Goal: Register for event/course

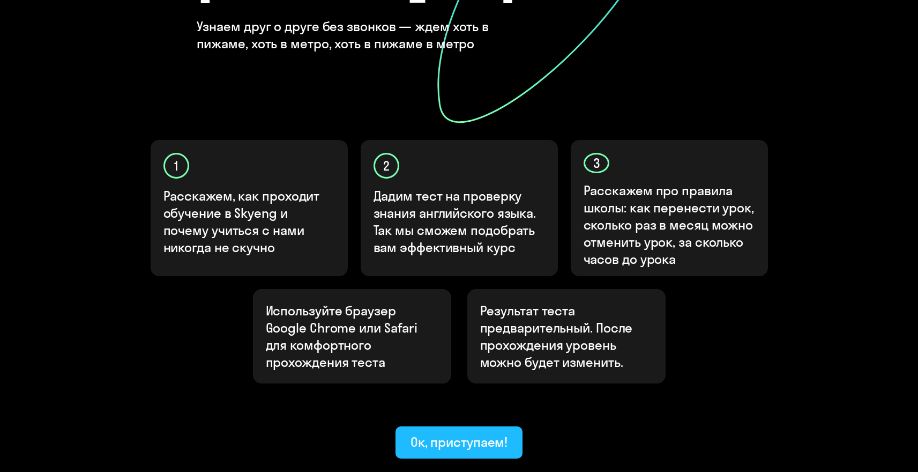
scroll to position [249, 0]
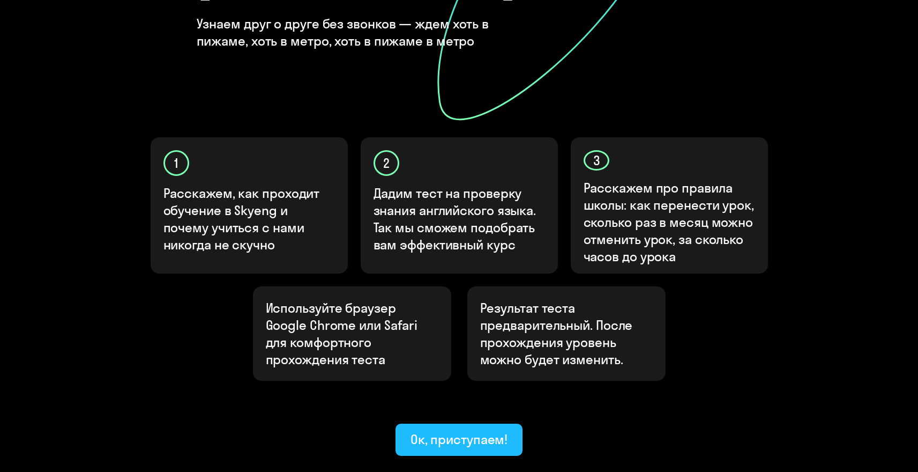
click at [435, 431] on div "Ок, приступаем!" at bounding box center [460, 439] width 98 height 17
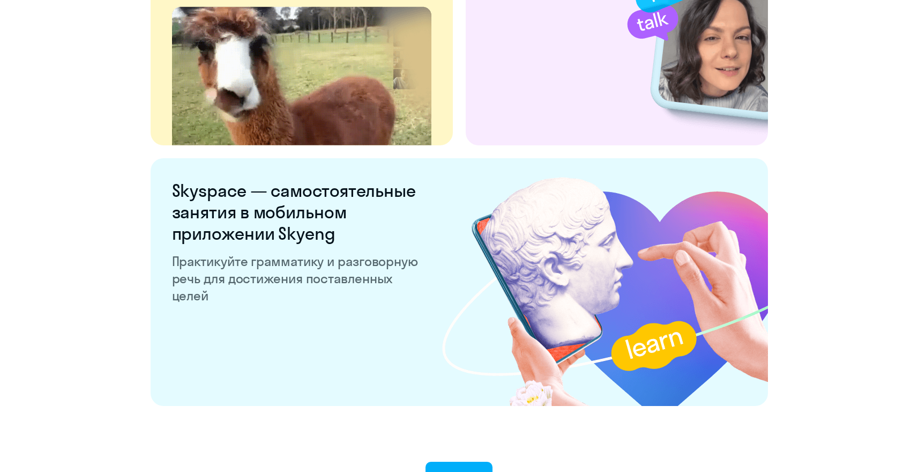
scroll to position [2021, 0]
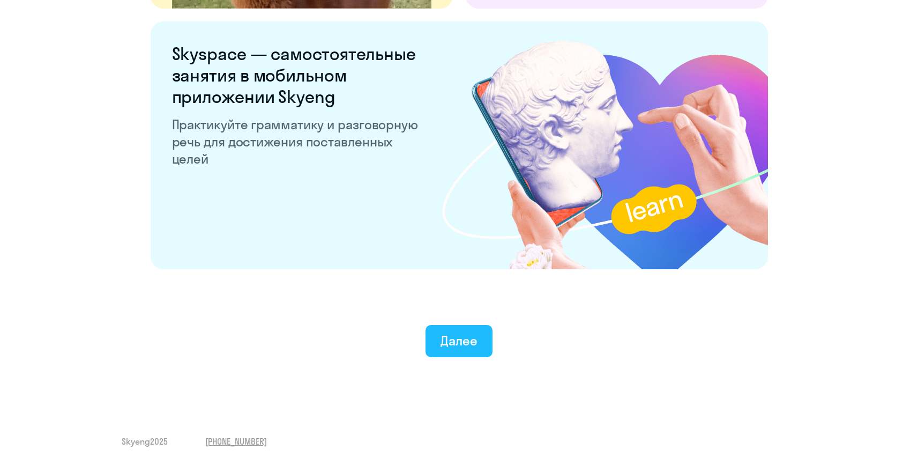
click at [454, 339] on div "Далее" at bounding box center [459, 340] width 37 height 17
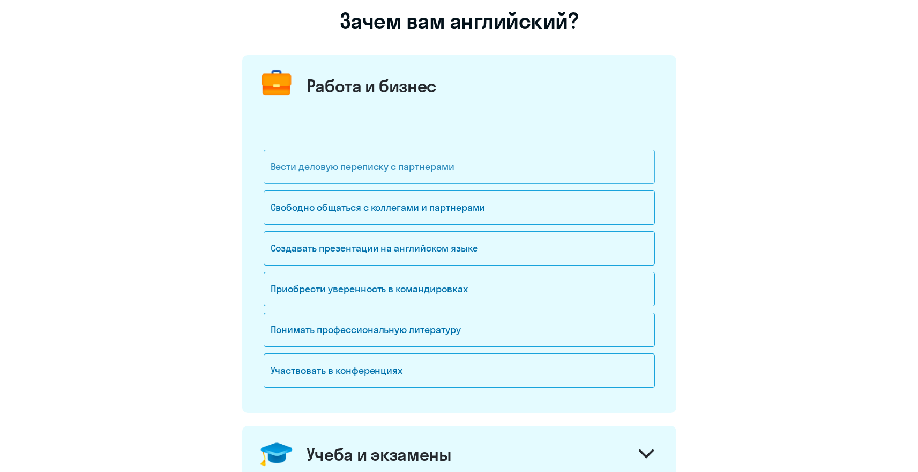
scroll to position [86, 0]
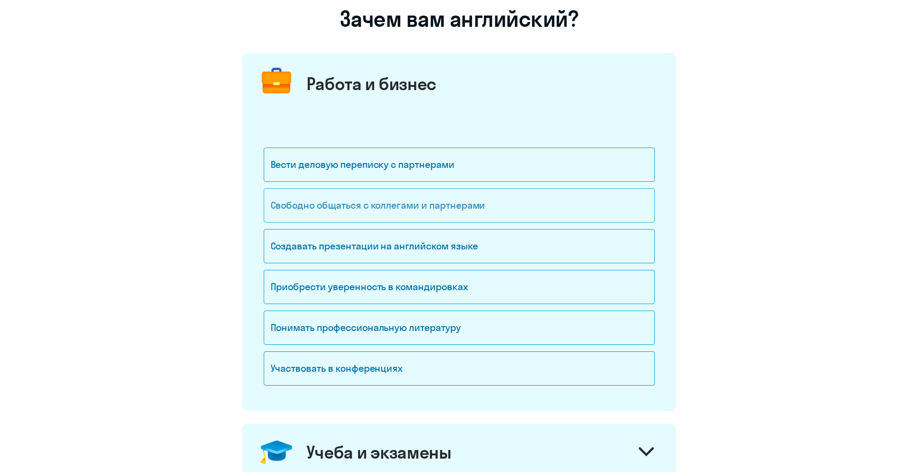
click at [404, 202] on div "Свободно общаться с коллегами и партнерами" at bounding box center [459, 205] width 391 height 34
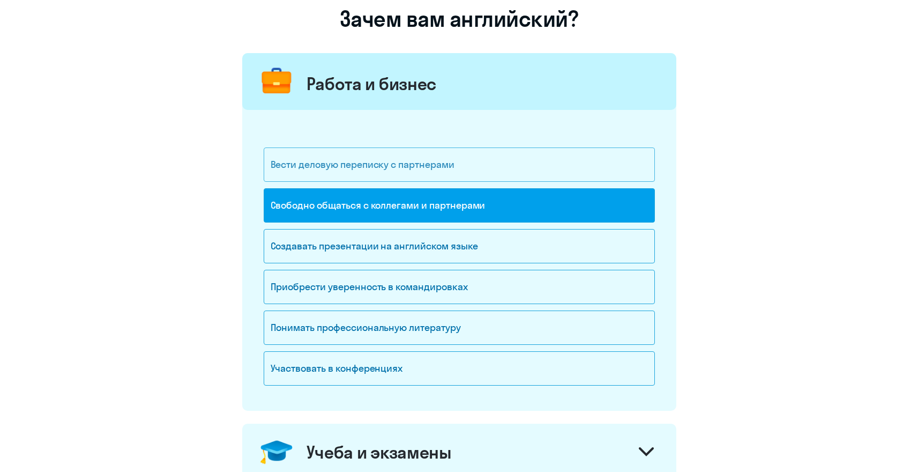
click at [395, 169] on div "Вести деловую переписку с партнерами" at bounding box center [459, 164] width 391 height 34
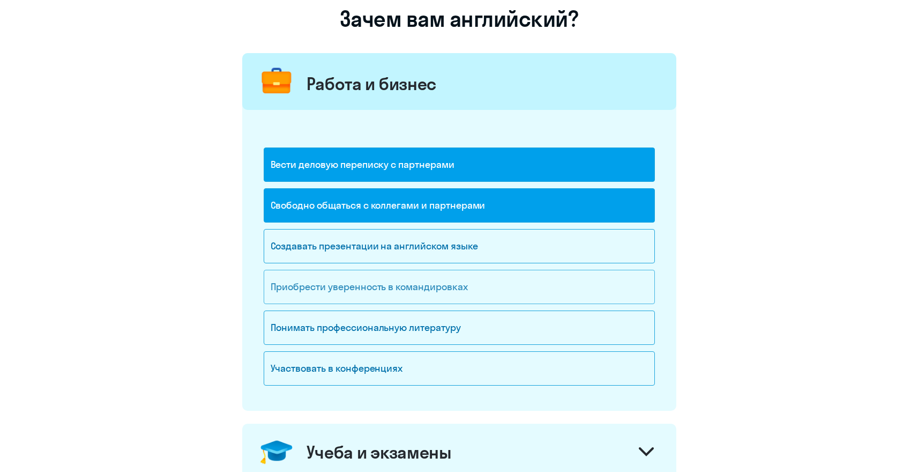
click at [384, 284] on div "Приобрести уверенность в командировках" at bounding box center [459, 287] width 391 height 34
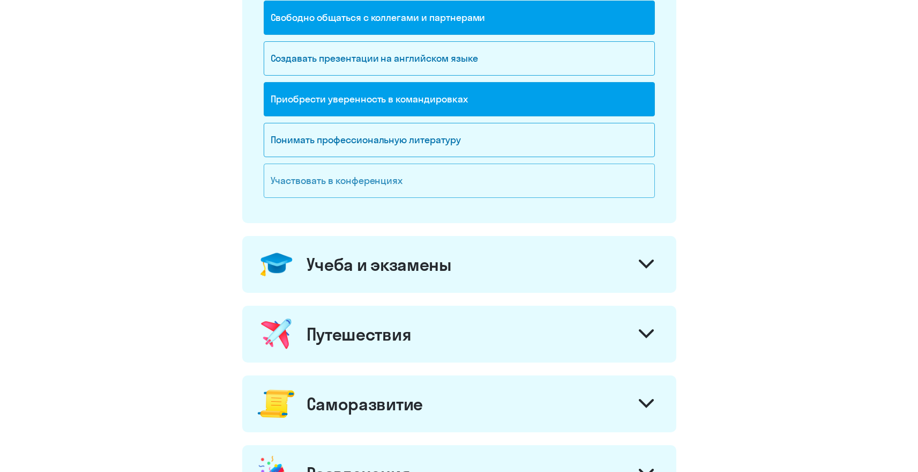
scroll to position [271, 0]
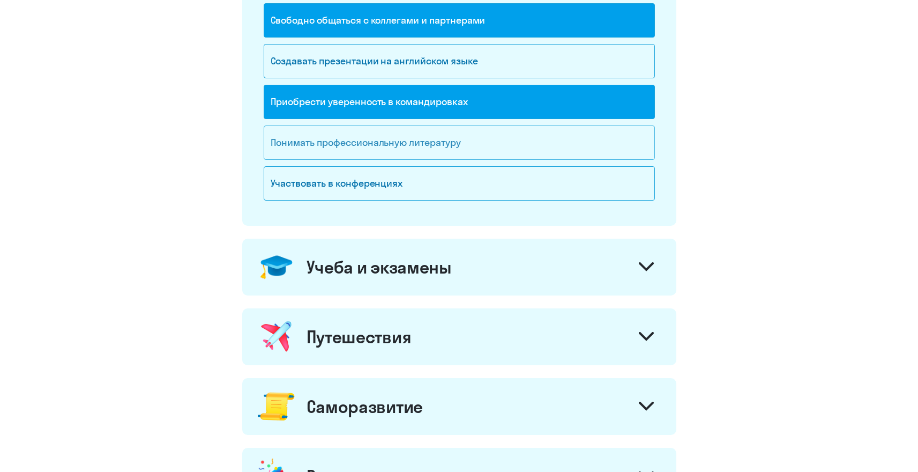
click at [391, 144] on div "Понимать профессиональную литературу" at bounding box center [459, 142] width 391 height 34
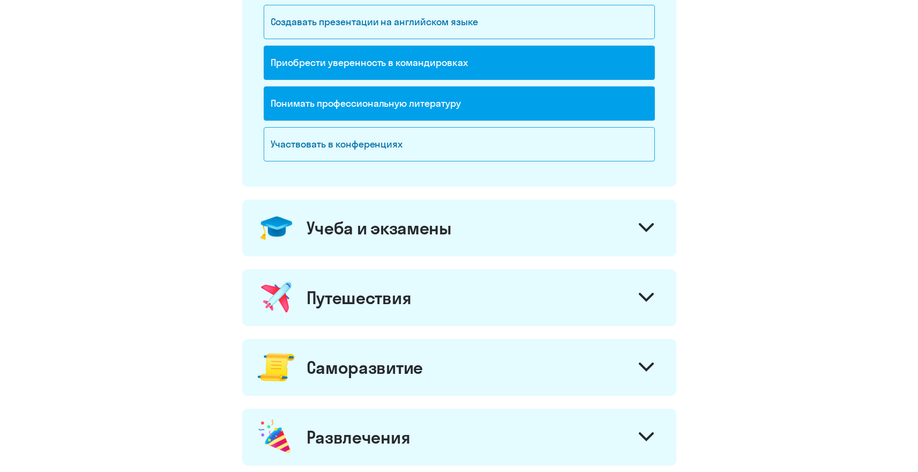
scroll to position [314, 0]
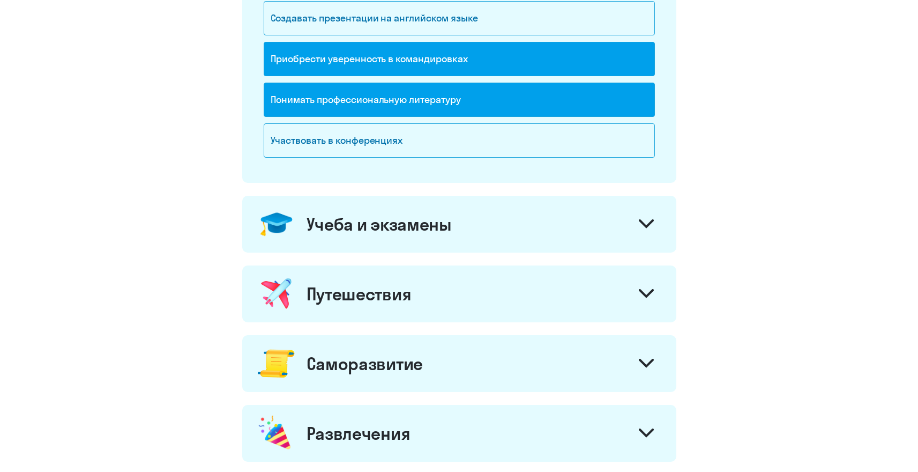
click at [510, 223] on div "Учеба и экзамены" at bounding box center [459, 224] width 434 height 57
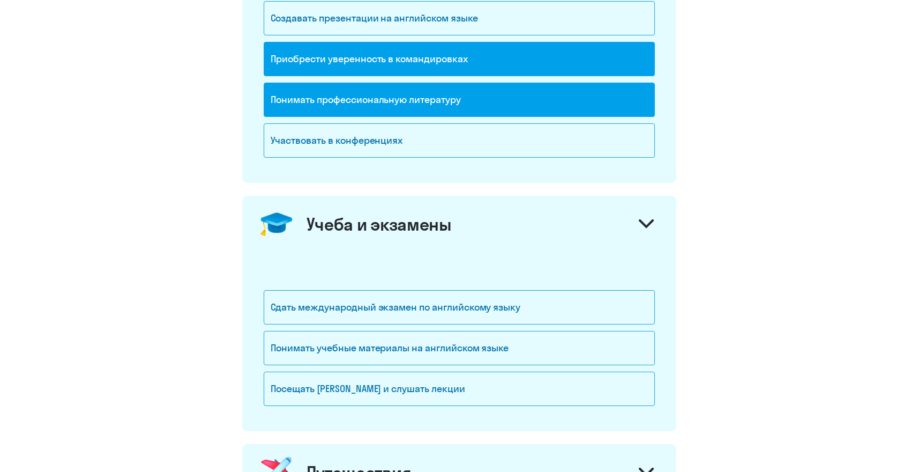
click at [510, 223] on div "Учеба и экзамены" at bounding box center [459, 224] width 434 height 57
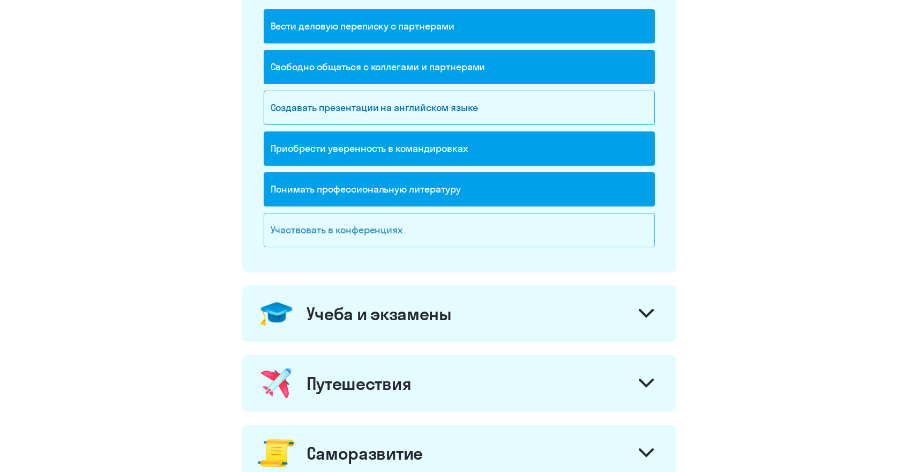
scroll to position [360, 0]
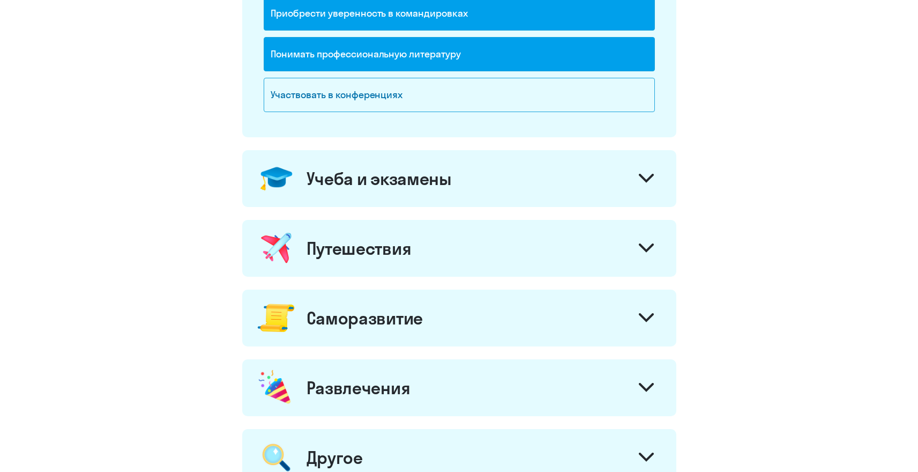
click at [439, 184] on div "Учеба и экзамены" at bounding box center [379, 178] width 145 height 21
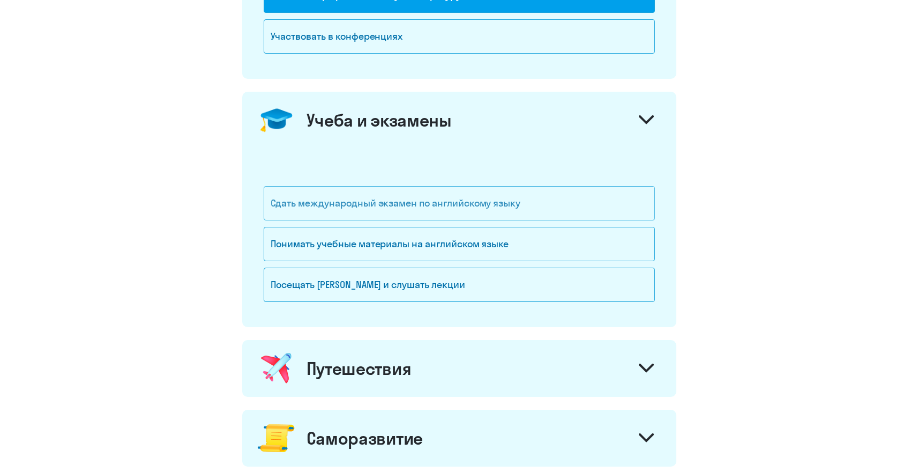
scroll to position [420, 0]
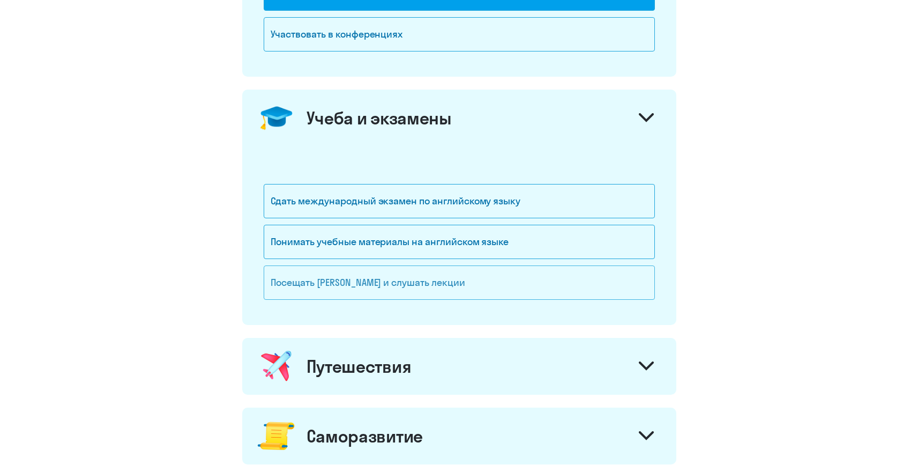
click at [386, 287] on div "Посещать [PERSON_NAME] и слушать лекции" at bounding box center [459, 282] width 391 height 34
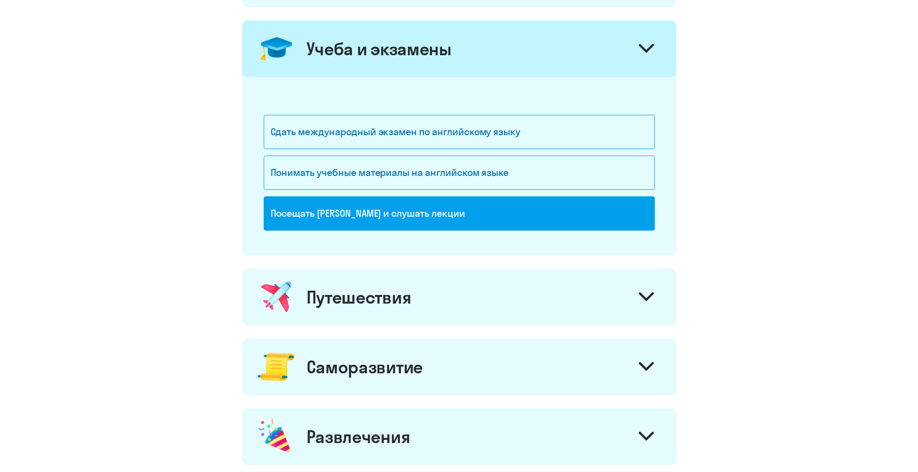
click at [414, 311] on div "Путешествия" at bounding box center [459, 297] width 434 height 57
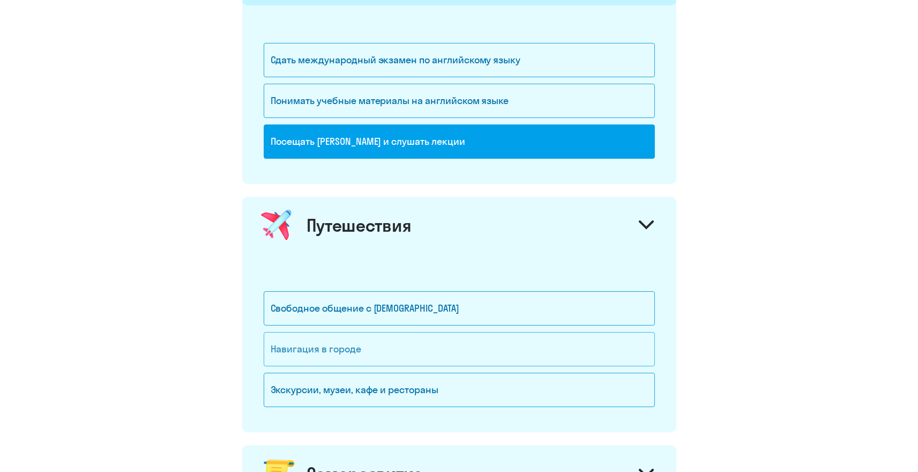
scroll to position [633, 0]
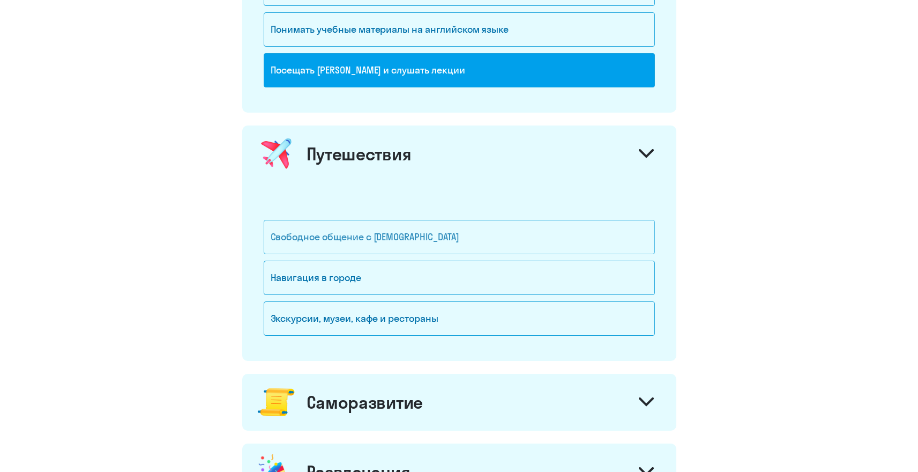
click at [410, 240] on div "Свободное общение с [DEMOGRAPHIC_DATA]" at bounding box center [459, 237] width 391 height 34
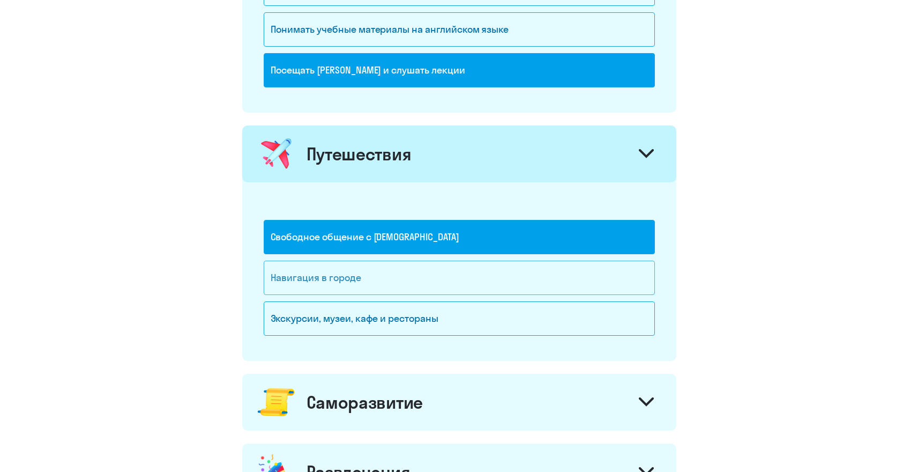
click at [389, 279] on div "Навигация в городе" at bounding box center [459, 278] width 391 height 34
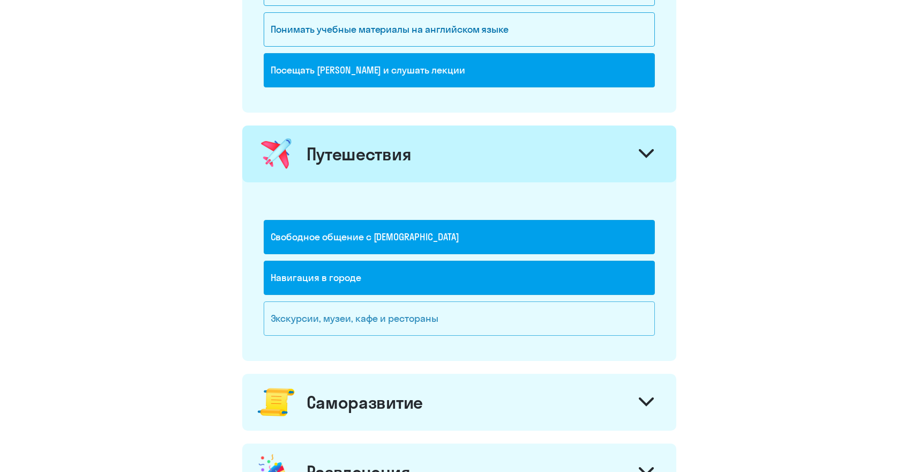
click at [397, 309] on div "Экскурсии, музеи, кафе и рестораны" at bounding box center [459, 318] width 391 height 34
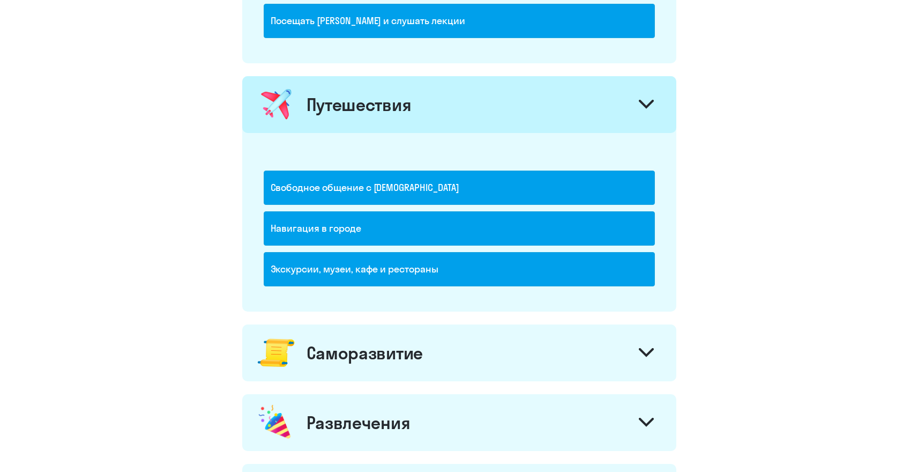
scroll to position [707, 0]
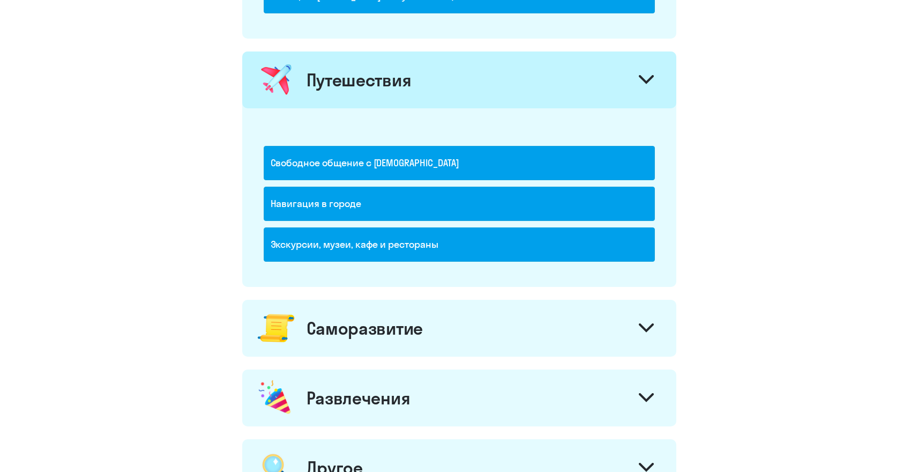
click at [434, 333] on div "Саморазвитие" at bounding box center [459, 328] width 434 height 57
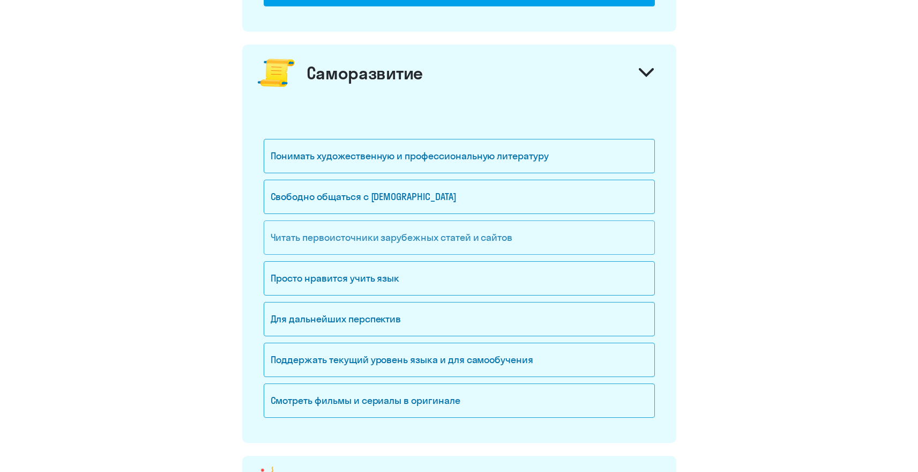
scroll to position [965, 0]
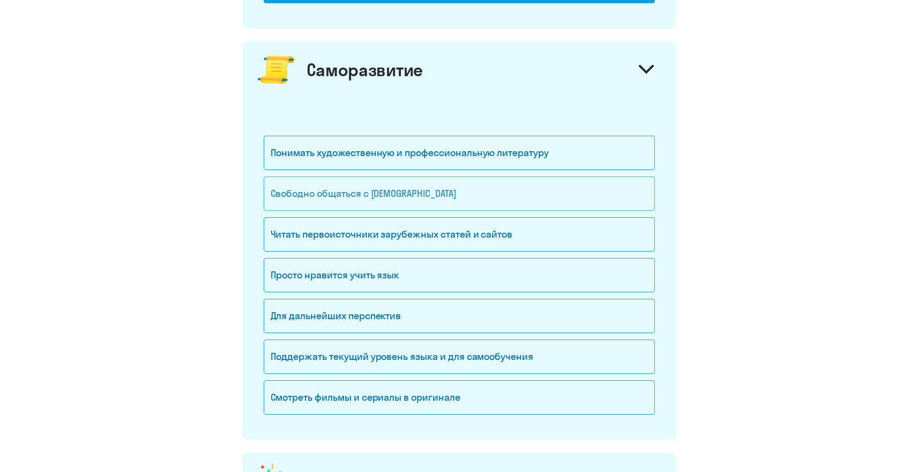
click at [413, 191] on div "Свободно общаться с [DEMOGRAPHIC_DATA]" at bounding box center [459, 193] width 391 height 34
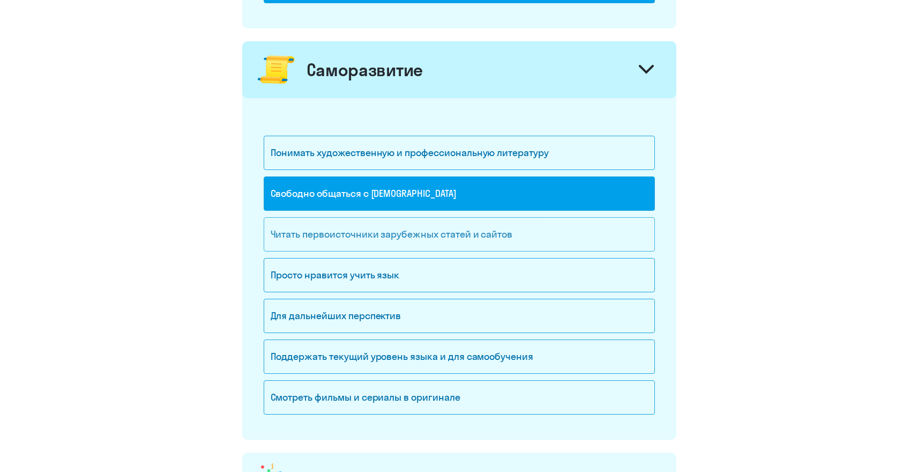
click at [418, 238] on div "Читать первоисточники зарубежных статей и сайтов" at bounding box center [459, 234] width 391 height 34
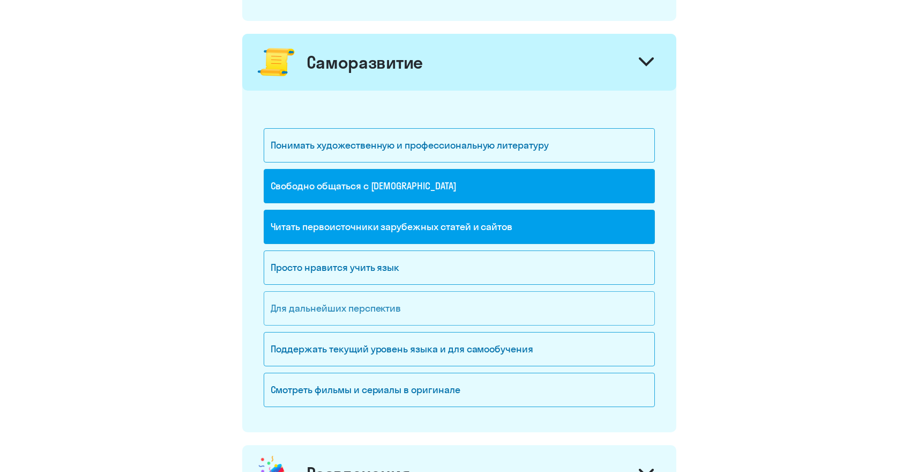
scroll to position [977, 0]
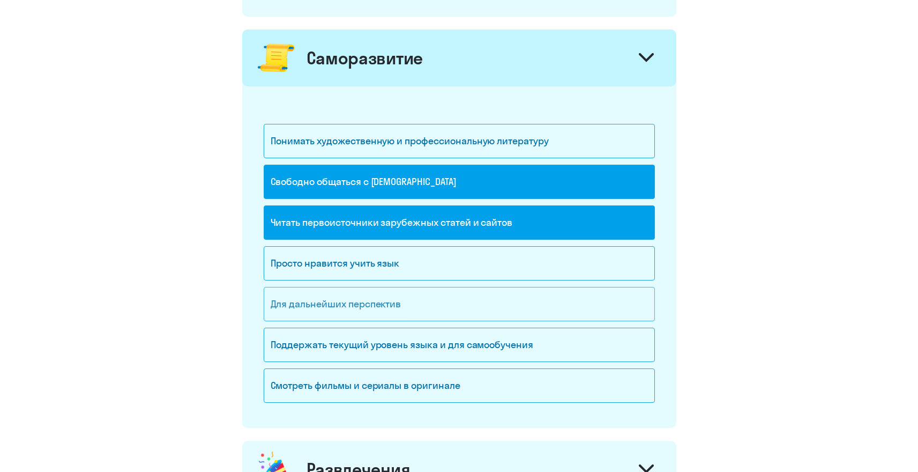
click at [422, 308] on div "Для дальнейших перспектив" at bounding box center [459, 304] width 391 height 34
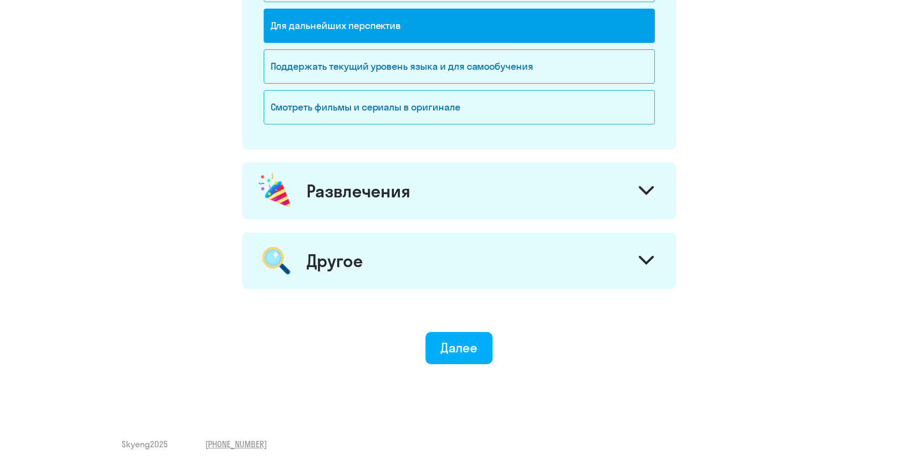
scroll to position [1258, 0]
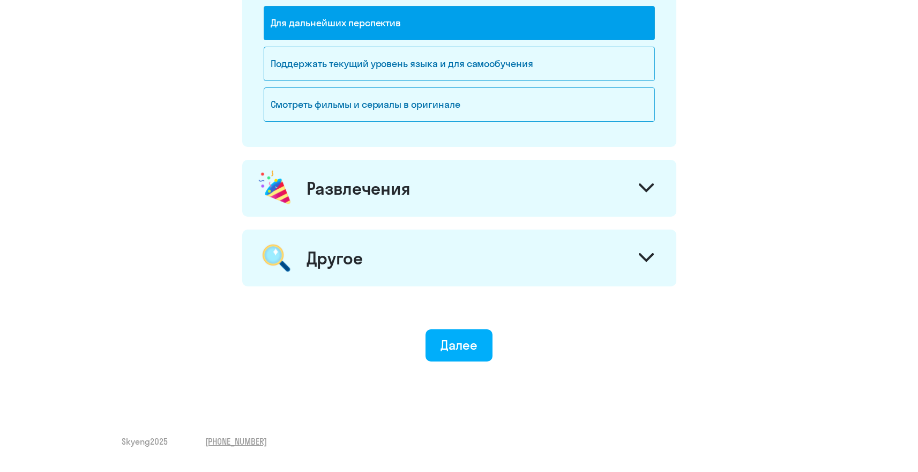
click at [405, 184] on div "Развлечения" at bounding box center [359, 187] width 104 height 21
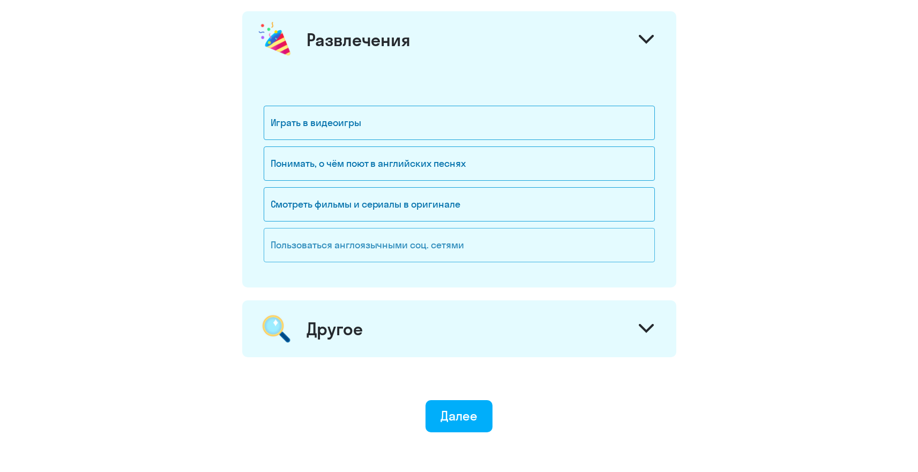
scroll to position [1442, 0]
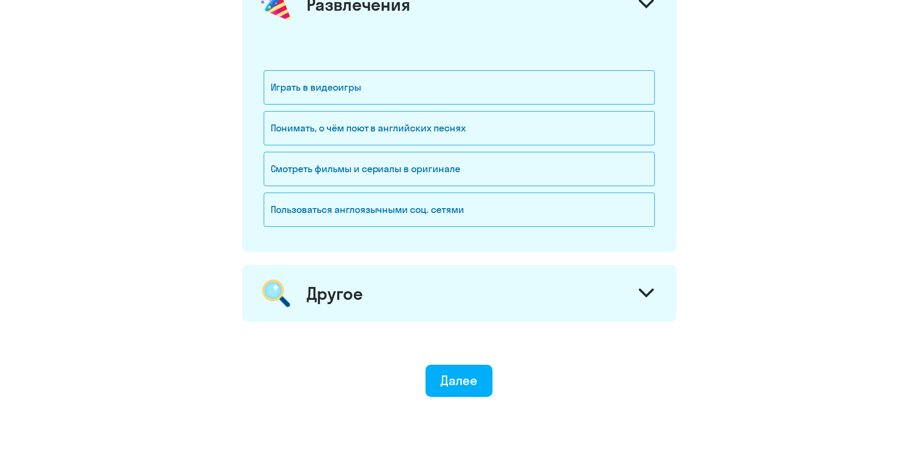
click at [407, 301] on div "Другое" at bounding box center [459, 293] width 434 height 57
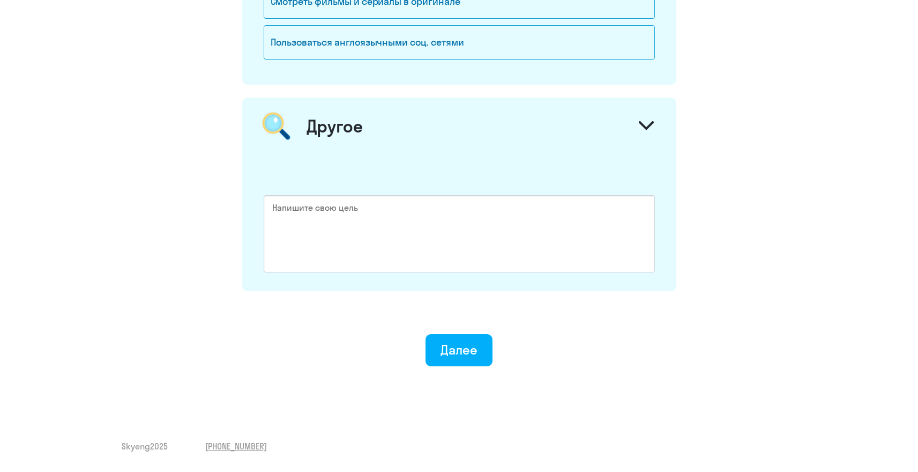
scroll to position [1614, 0]
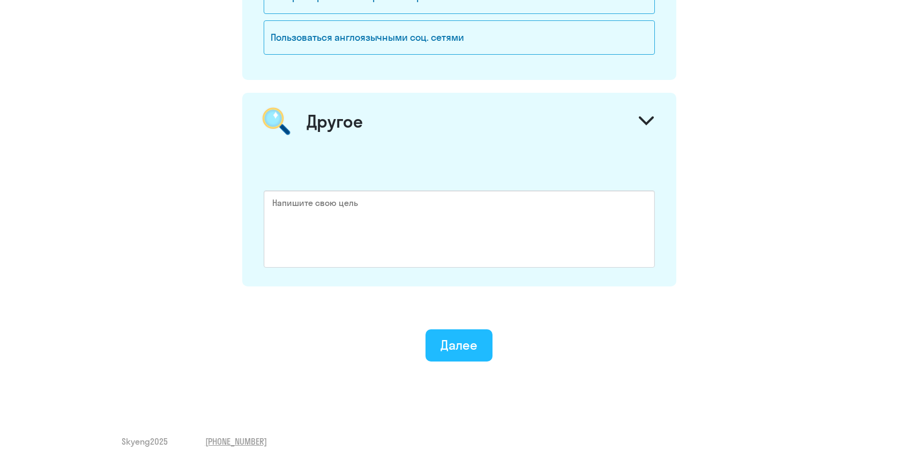
click at [460, 348] on div "Далее" at bounding box center [459, 344] width 37 height 17
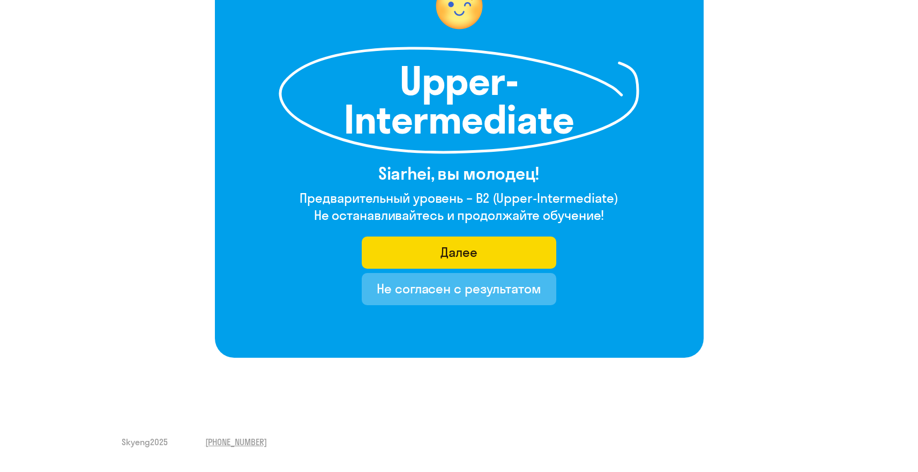
scroll to position [123, 0]
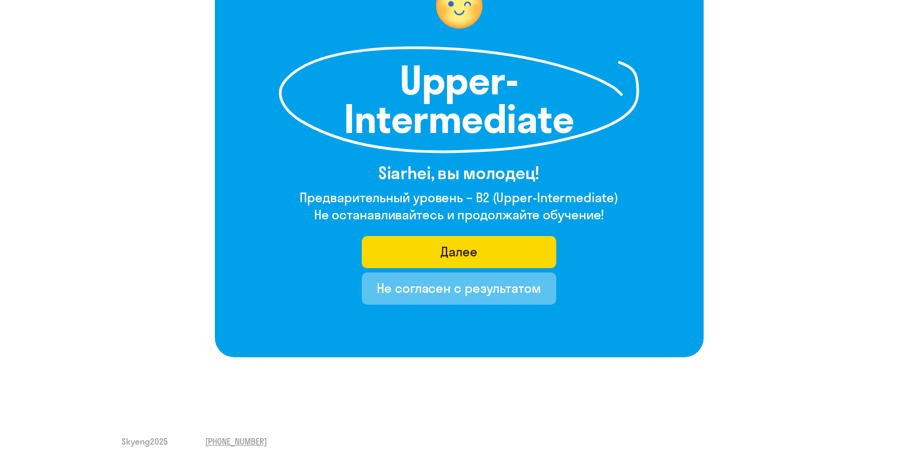
click at [470, 299] on button "Не согласен с результатом" at bounding box center [459, 288] width 195 height 32
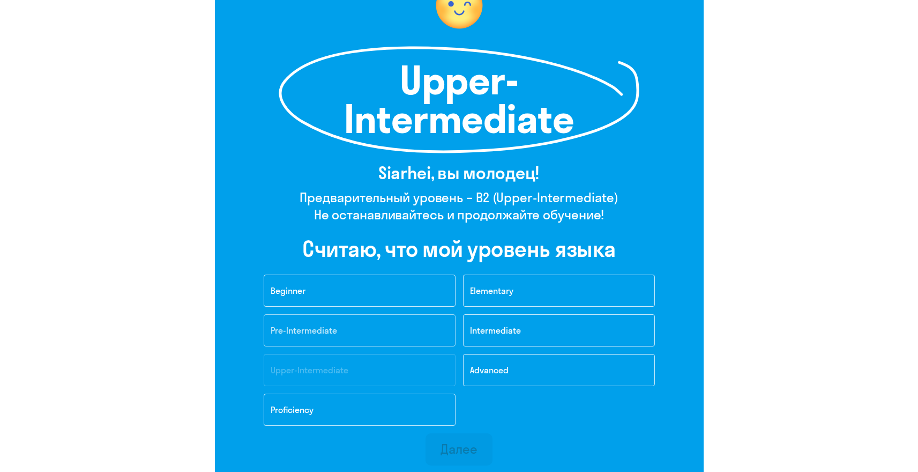
click at [398, 332] on button "Pre-Intermediate" at bounding box center [360, 330] width 192 height 32
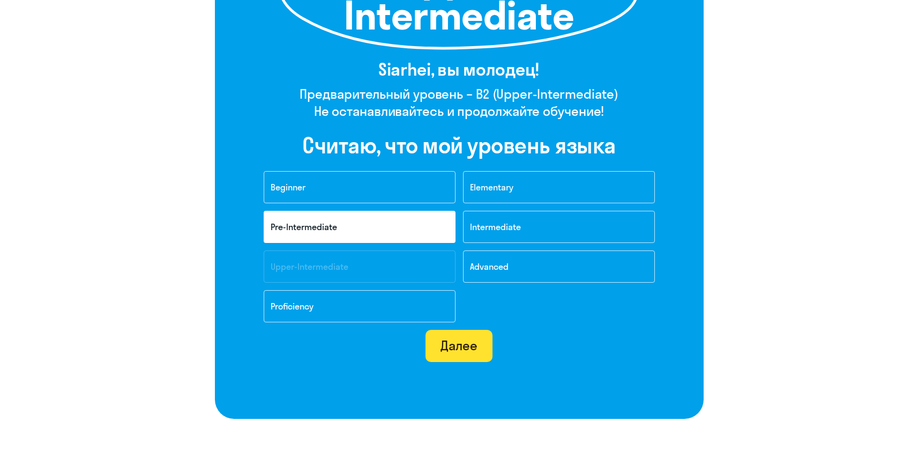
scroll to position [228, 0]
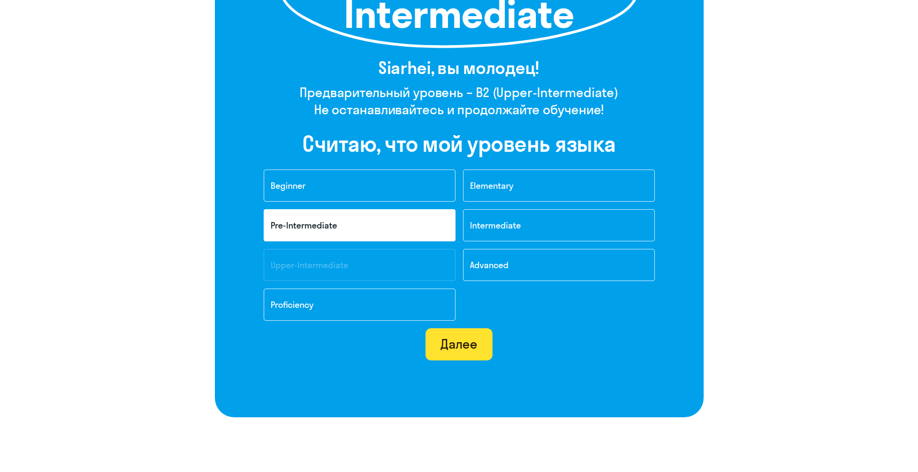
click at [463, 341] on div "Далее" at bounding box center [459, 343] width 37 height 17
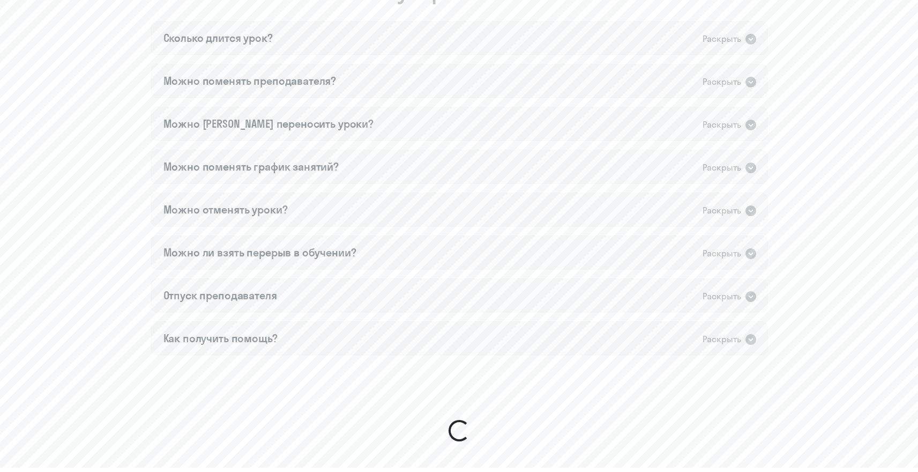
scroll to position [808, 0]
